Goal: Find specific page/section: Find specific page/section

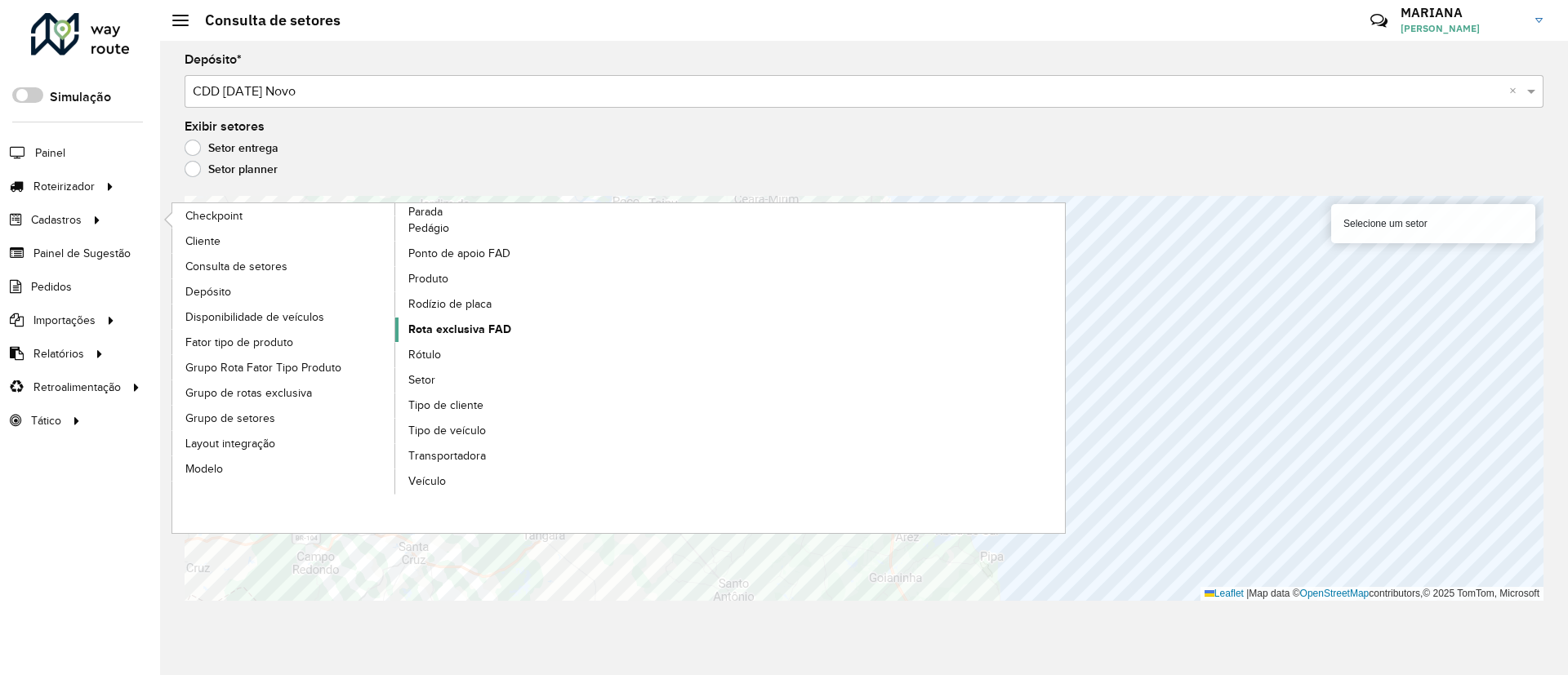
click at [455, 337] on span "Rota exclusiva FAD" at bounding box center [459, 329] width 103 height 17
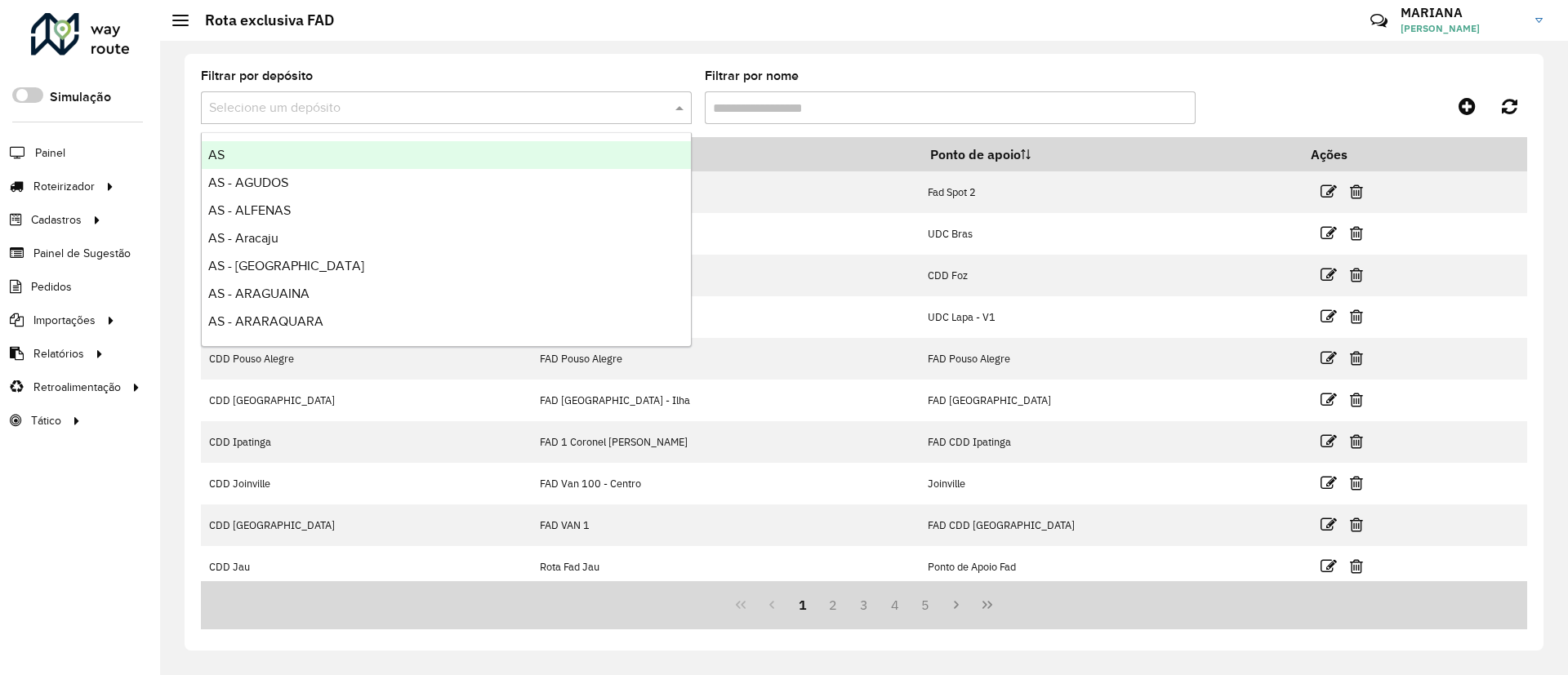
click at [592, 101] on input "text" at bounding box center [430, 108] width 442 height 19
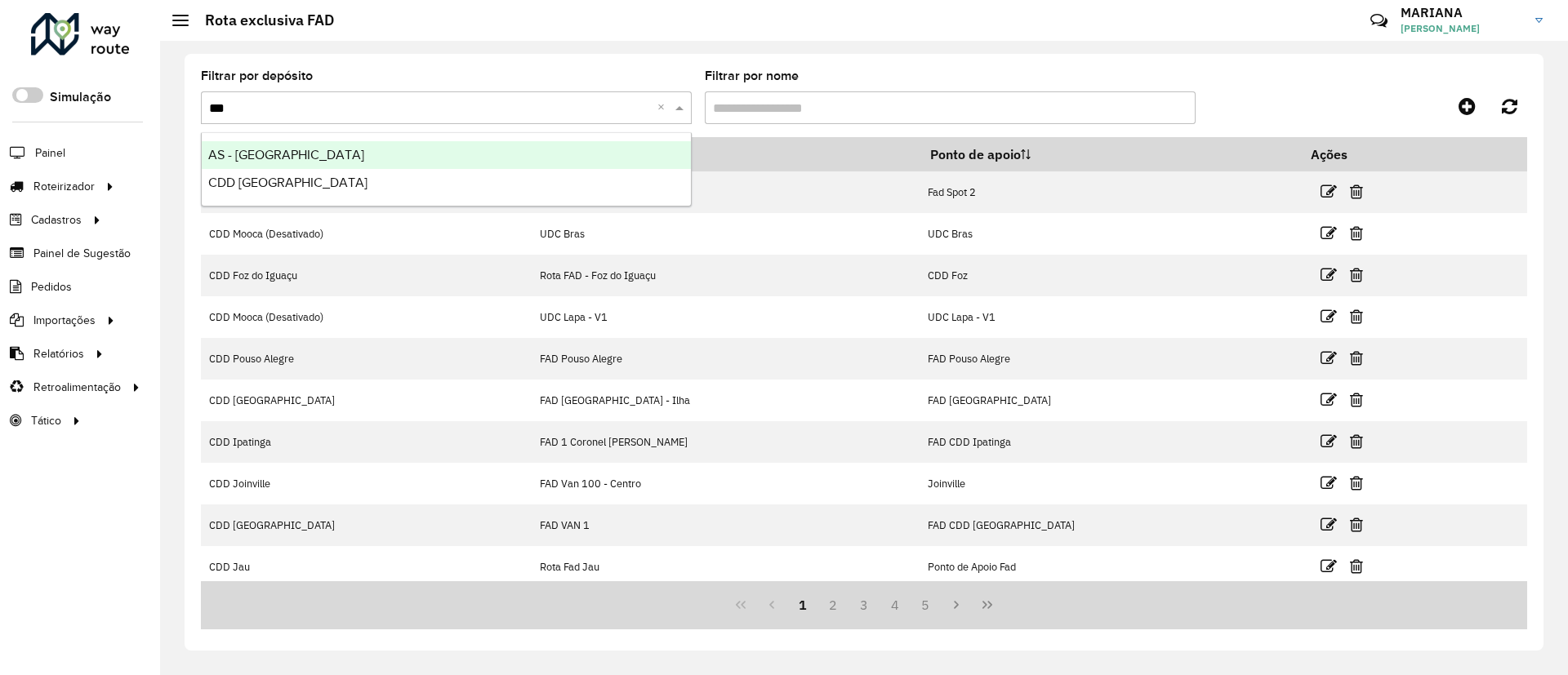
type input "****"
